Goal: Go to known website: Access a specific website the user already knows

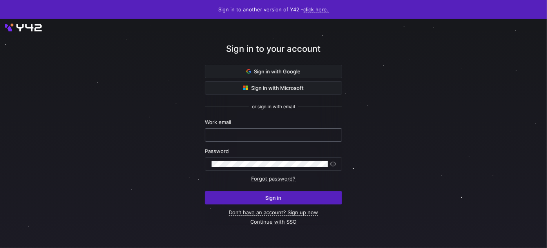
click at [226, 134] on input "text" at bounding box center [273, 135] width 124 height 6
type input "accounts@naturesway.de"
